Goal: Information Seeking & Learning: Learn about a topic

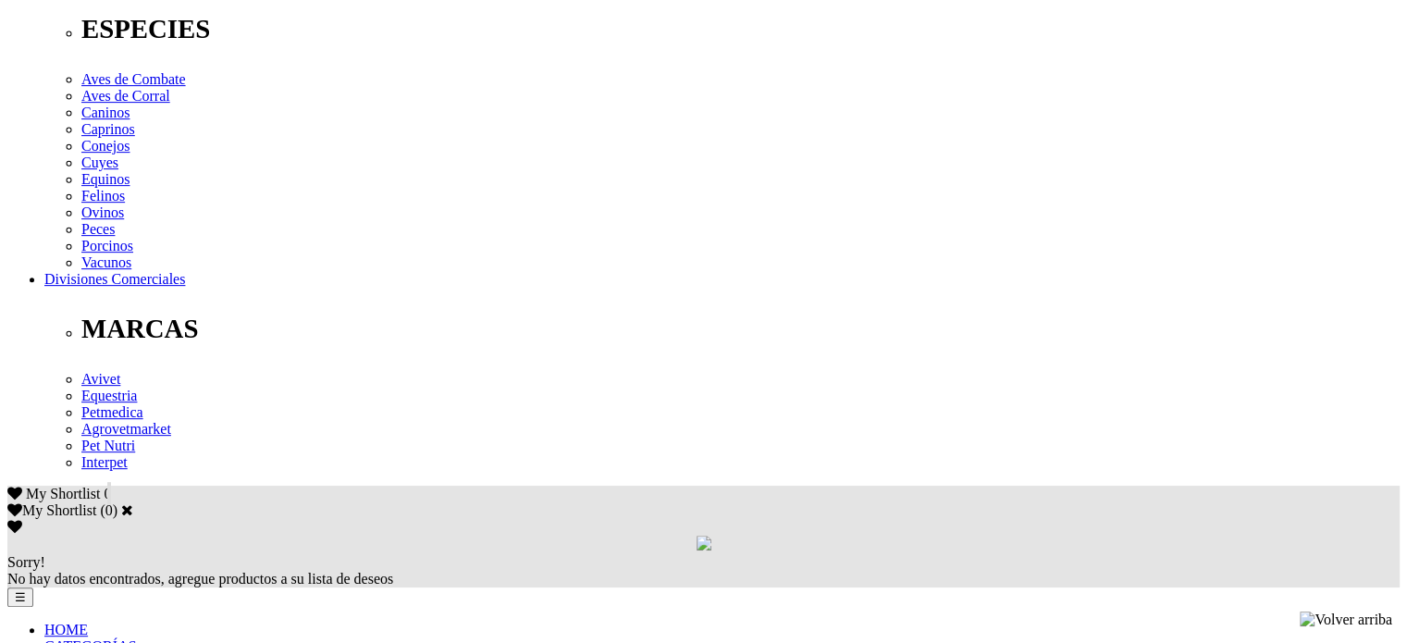
scroll to position [787, 0]
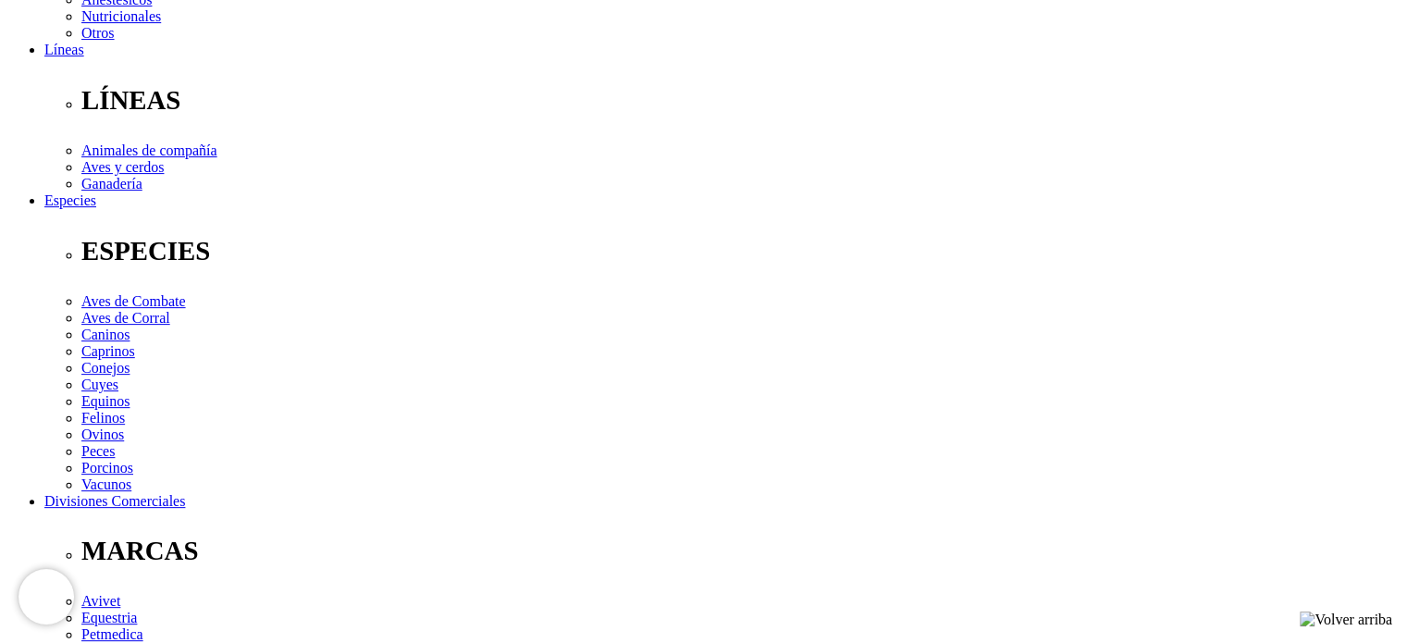
scroll to position [527, 0]
